Goal: Check status: Check status

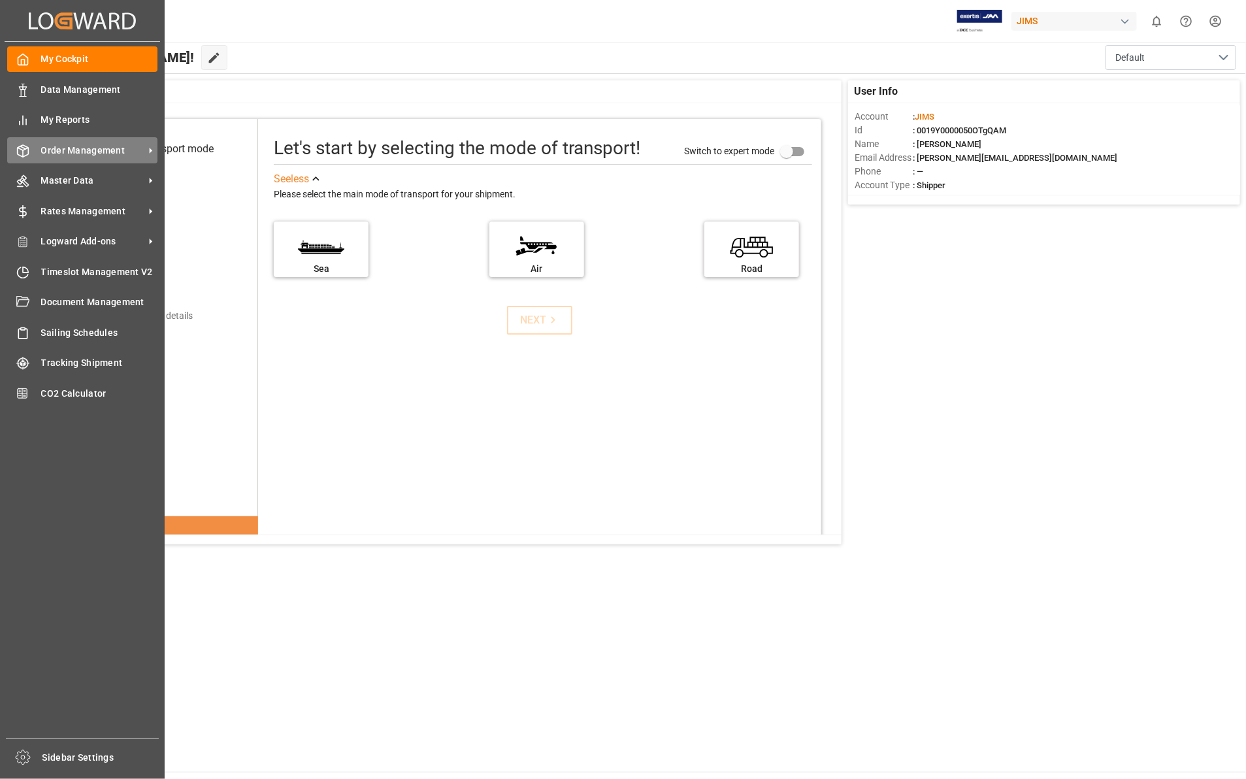
click at [109, 148] on span "Order Management" at bounding box center [92, 151] width 103 height 14
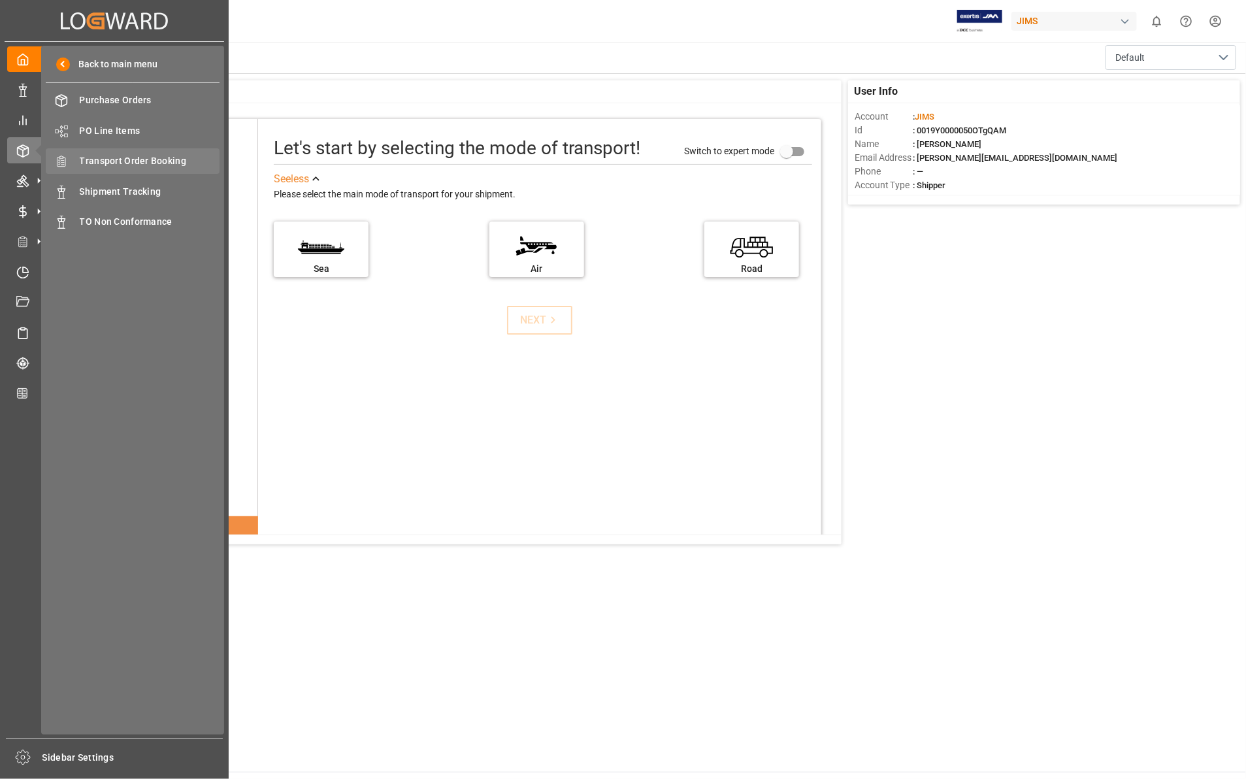
click at [131, 161] on span "Transport Order Booking" at bounding box center [150, 161] width 140 height 14
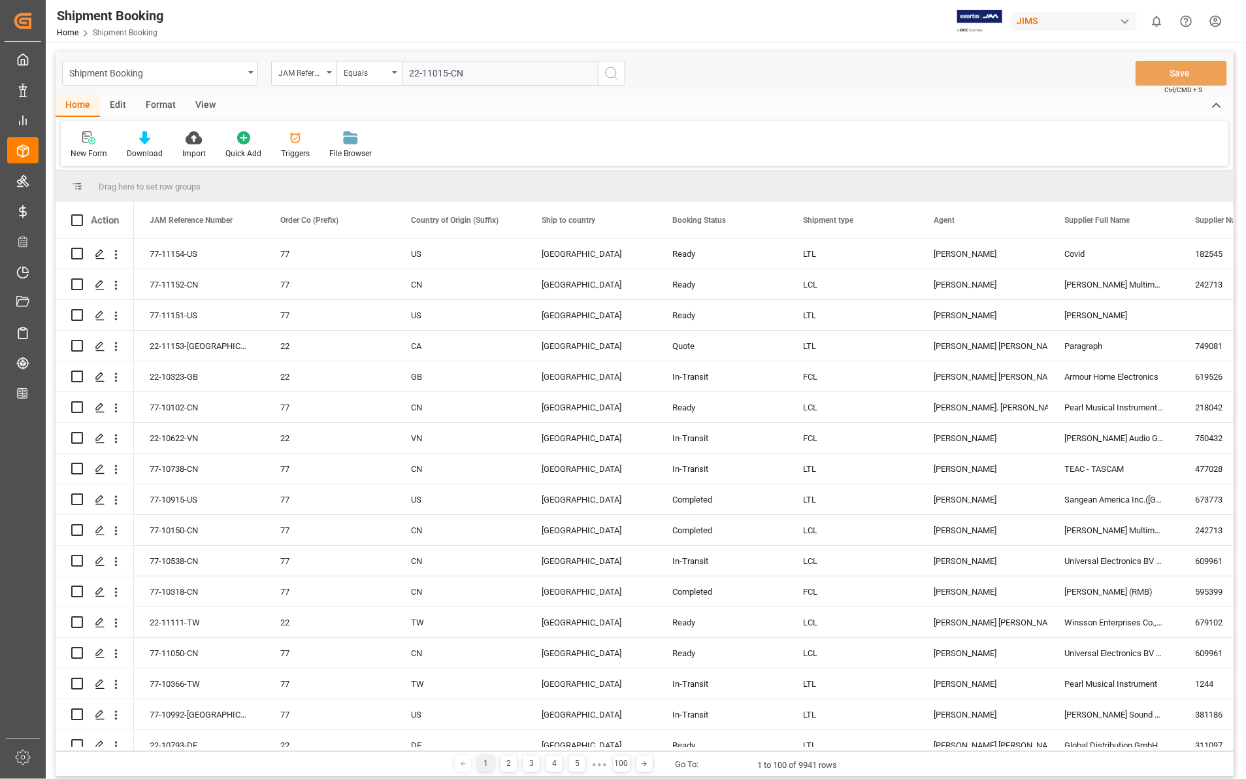
type input "22-11015-CN"
click at [609, 74] on icon "search button" at bounding box center [612, 73] width 16 height 16
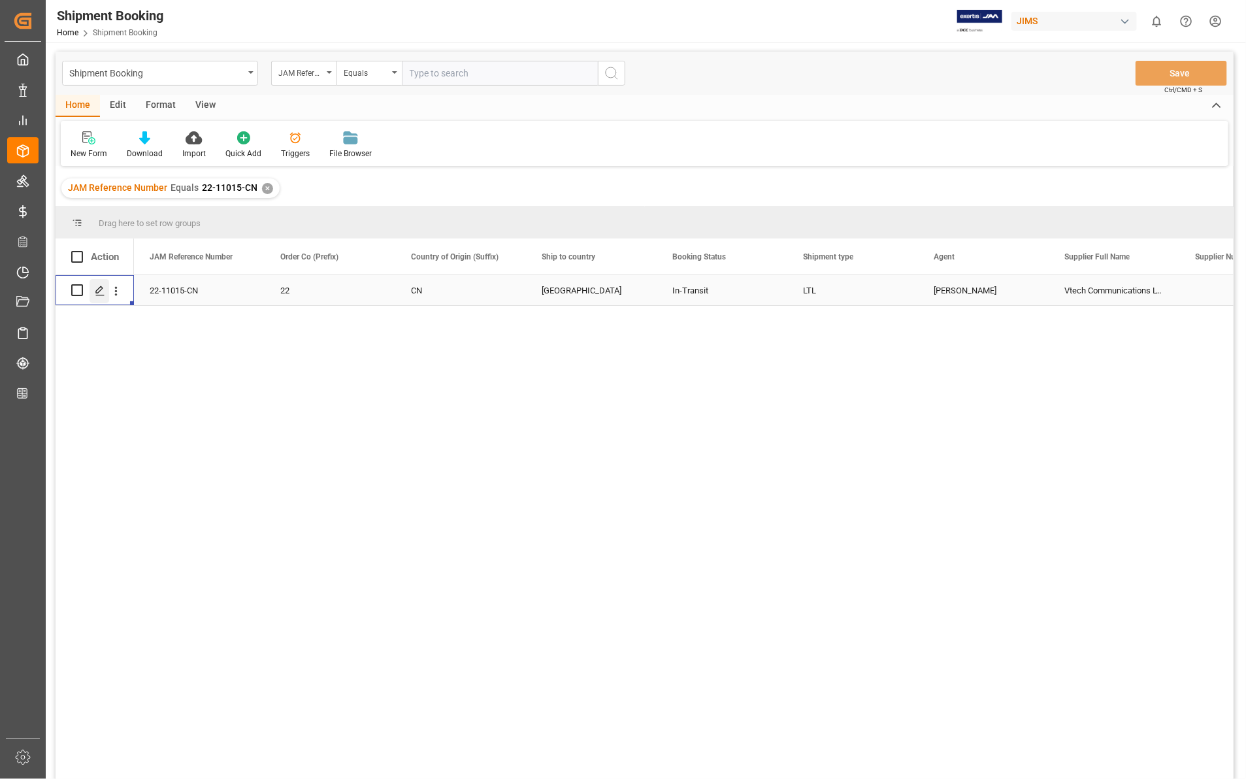
click at [100, 288] on icon "Press SPACE to select this row." at bounding box center [100, 290] width 10 height 10
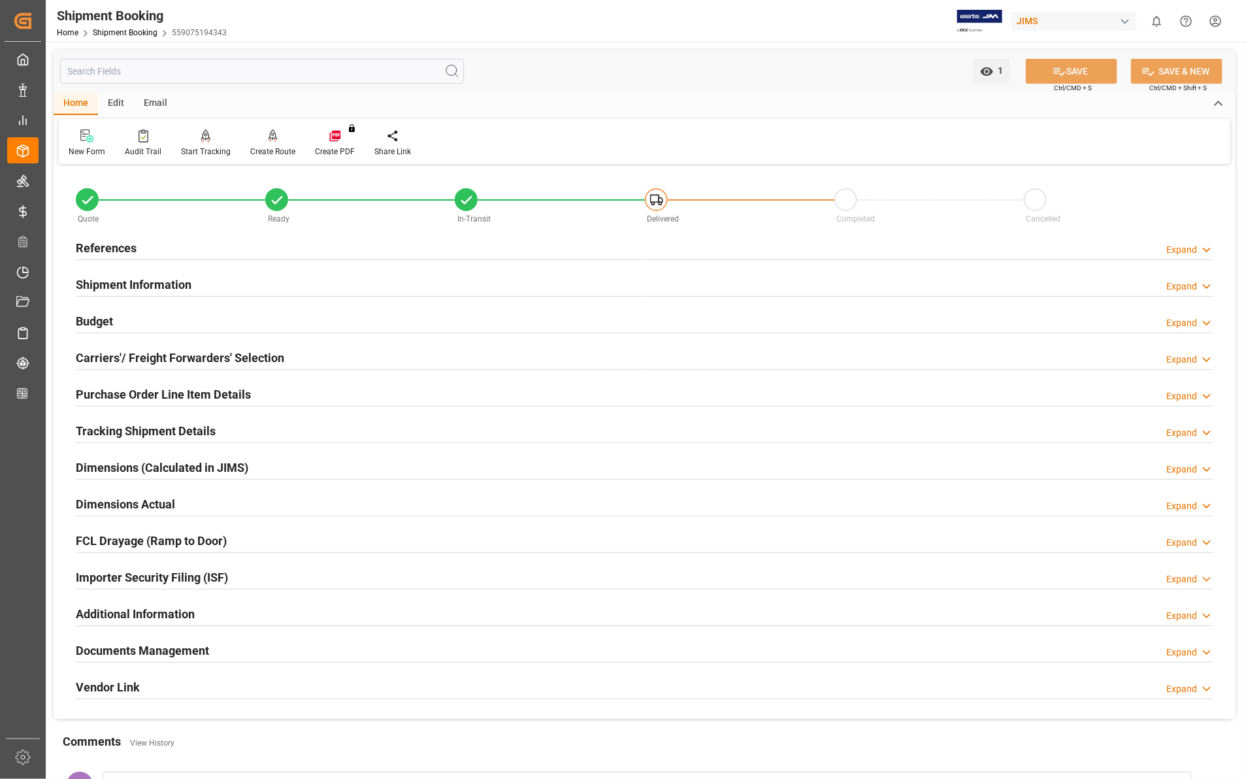
click at [1199, 657] on div "Expand" at bounding box center [1189, 652] width 47 height 14
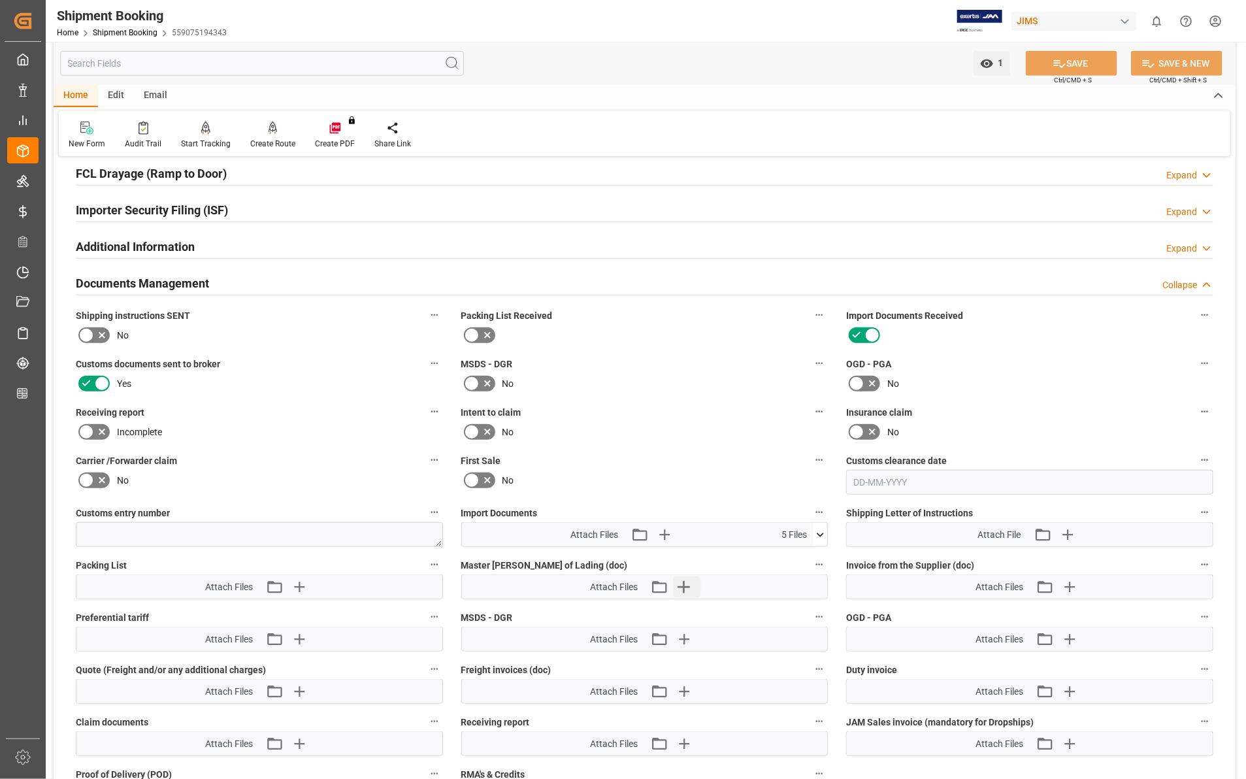
scroll to position [408, 0]
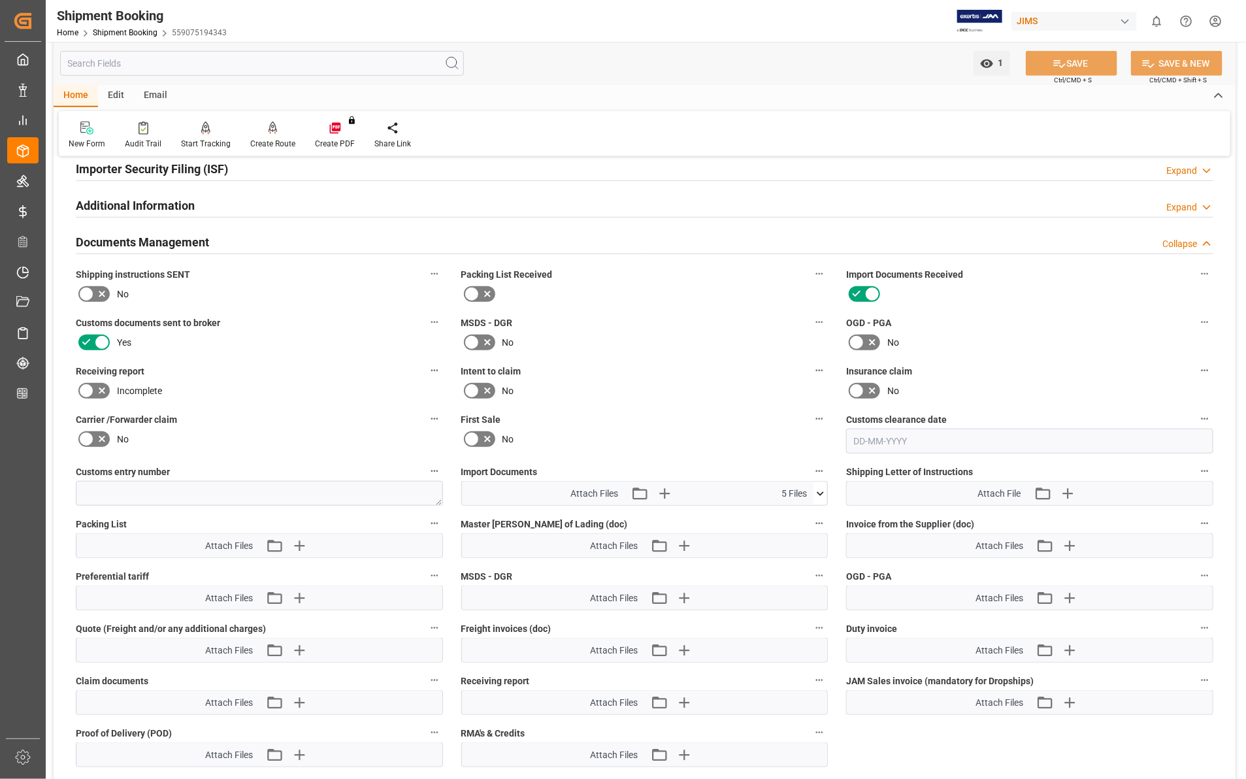
click at [821, 492] on icon at bounding box center [820, 493] width 7 height 4
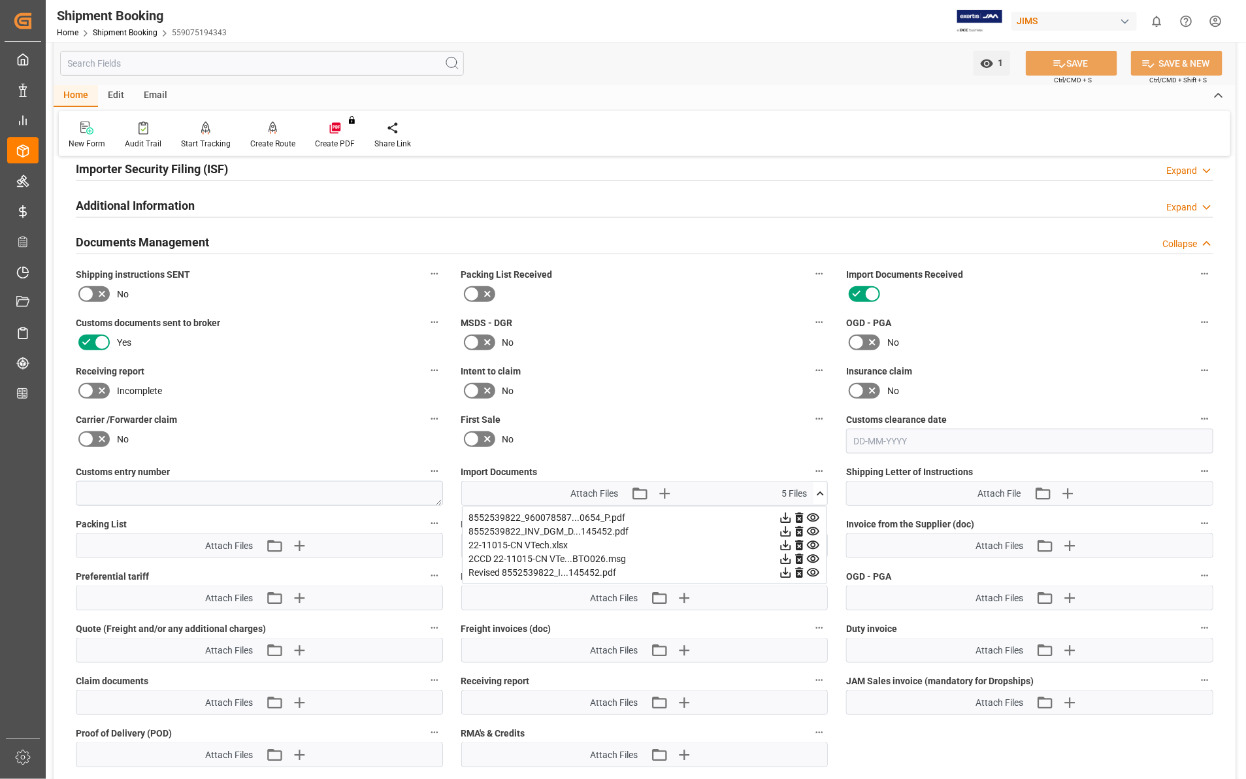
click at [784, 555] on icon at bounding box center [786, 559] width 14 height 14
